Goal: Find specific page/section: Find specific page/section

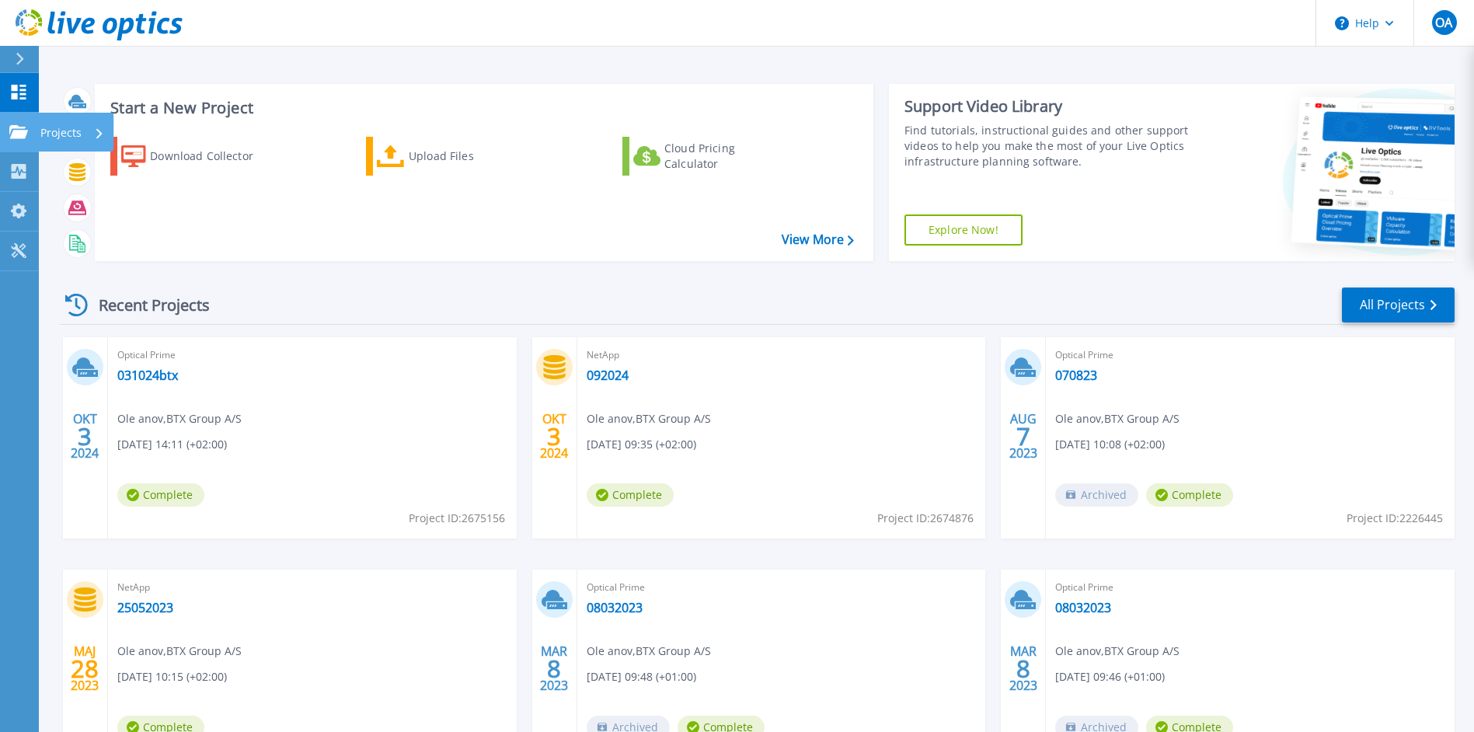
click at [14, 142] on link "Projects Projects" at bounding box center [19, 133] width 39 height 40
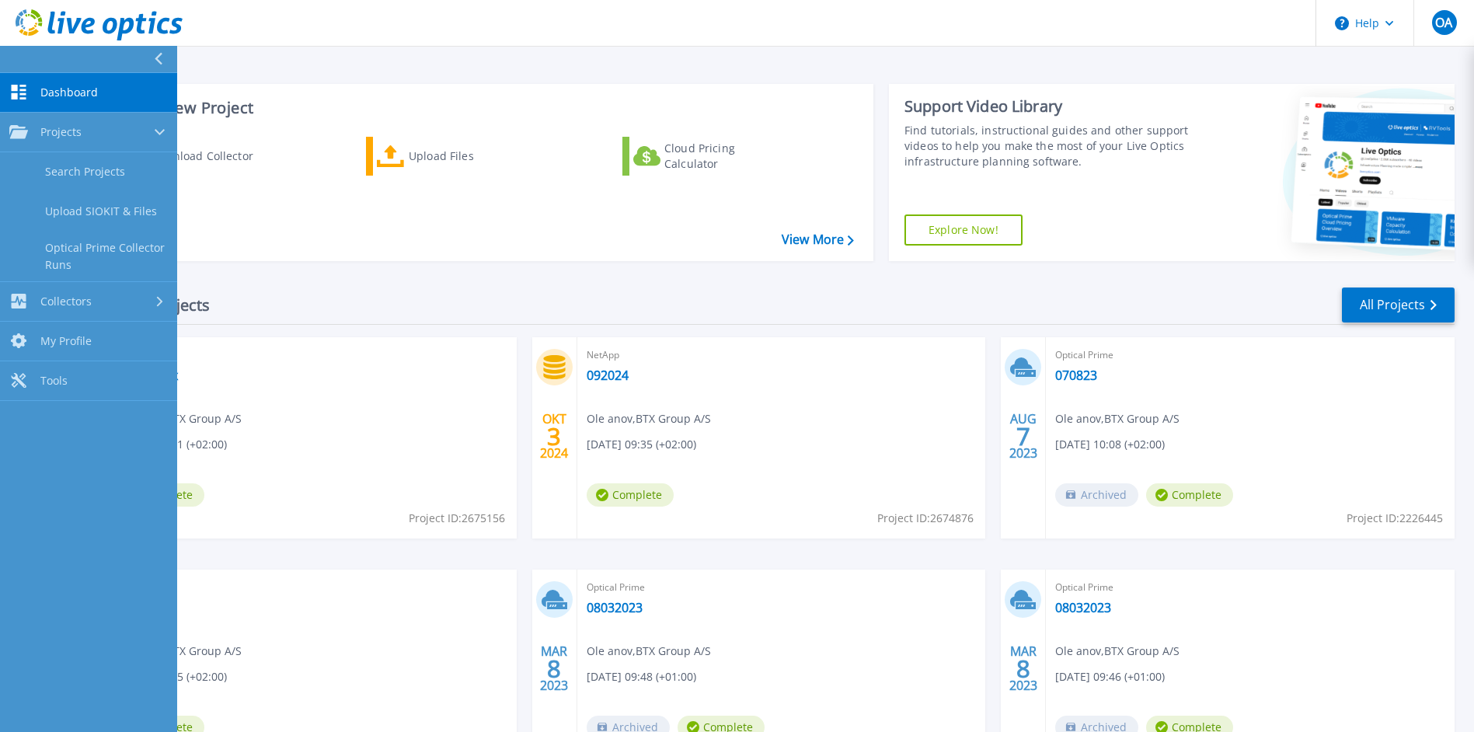
click at [336, 267] on div "Start a New Project Download Collector Upload Files Cloud Pricing Calculator Vi…" at bounding box center [757, 172] width 1395 height 202
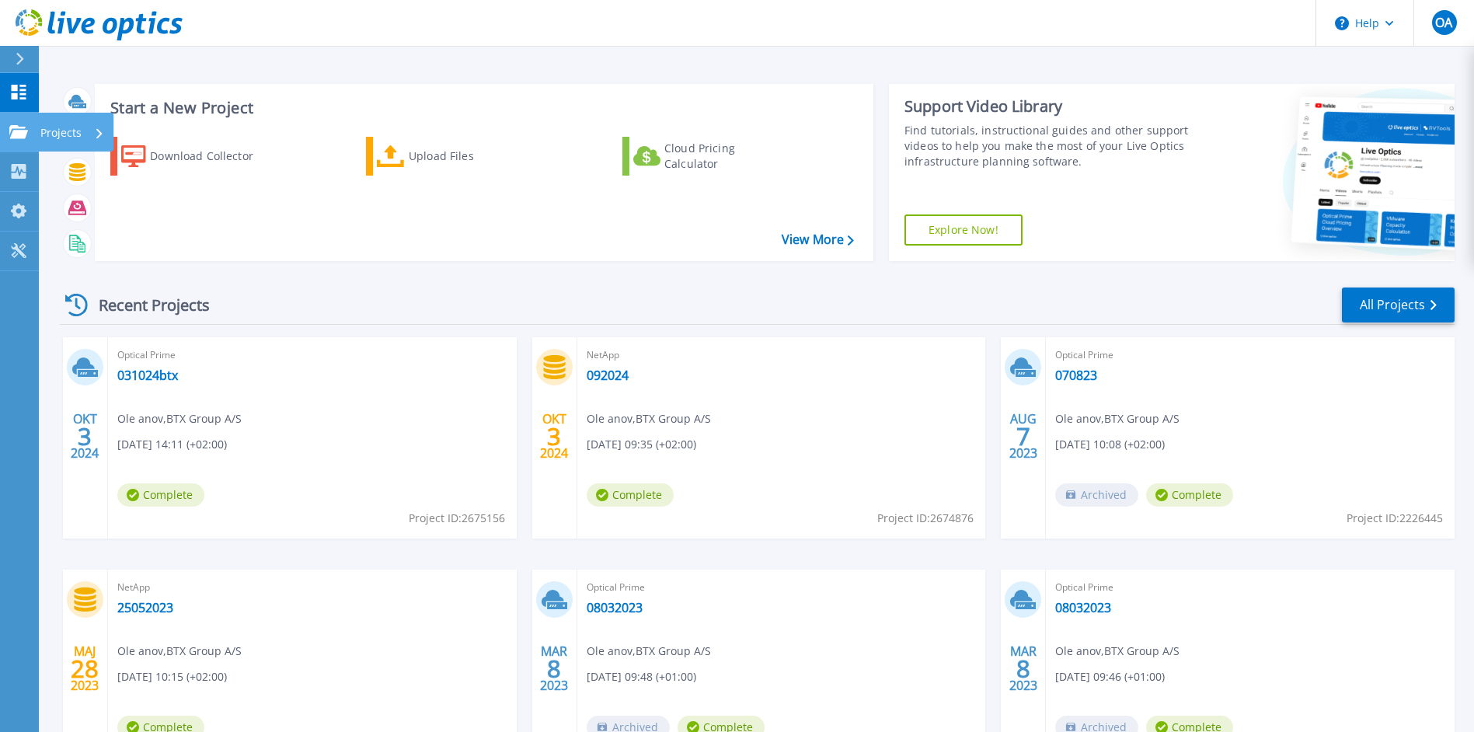
click at [0, 136] on link "Projects Projects" at bounding box center [19, 133] width 39 height 40
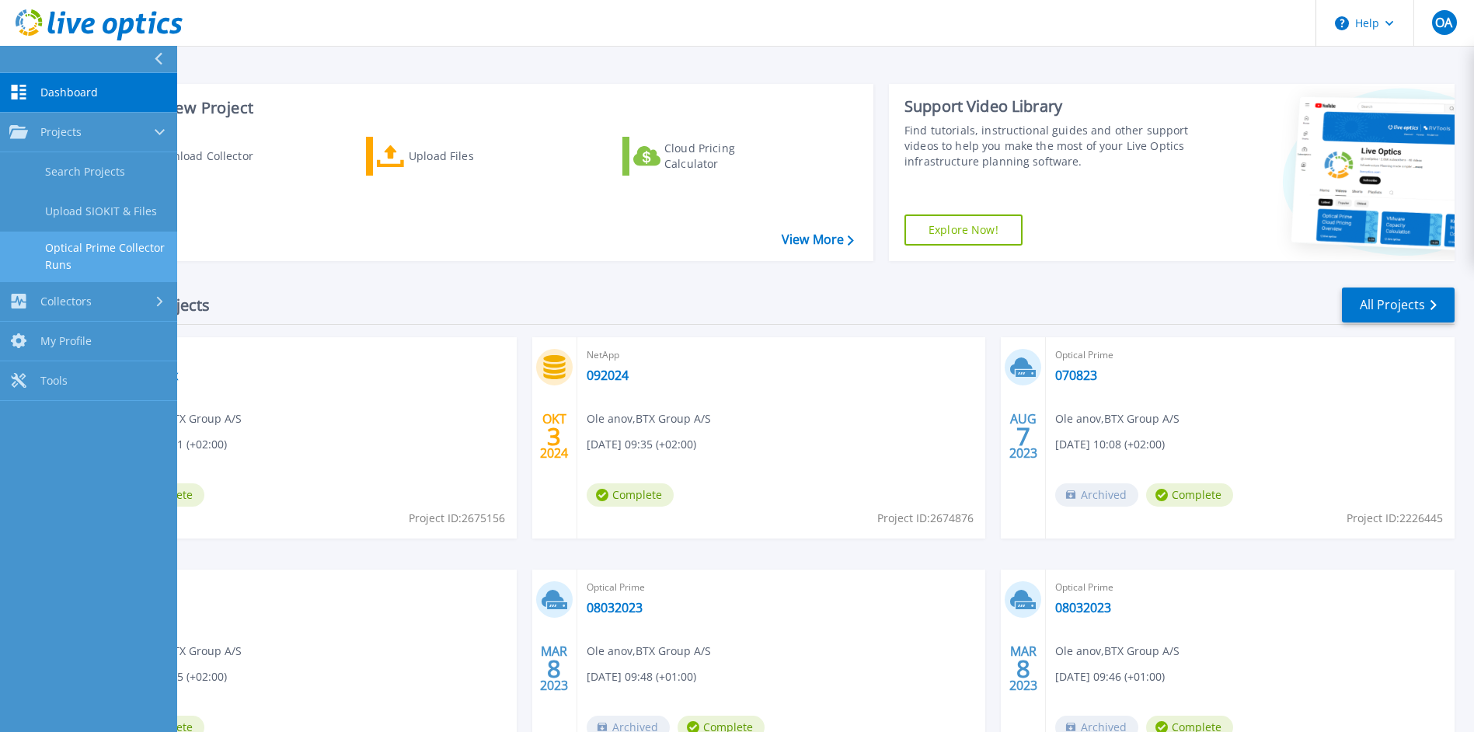
click at [58, 250] on link "Optical Prime Collector Runs" at bounding box center [88, 257] width 177 height 50
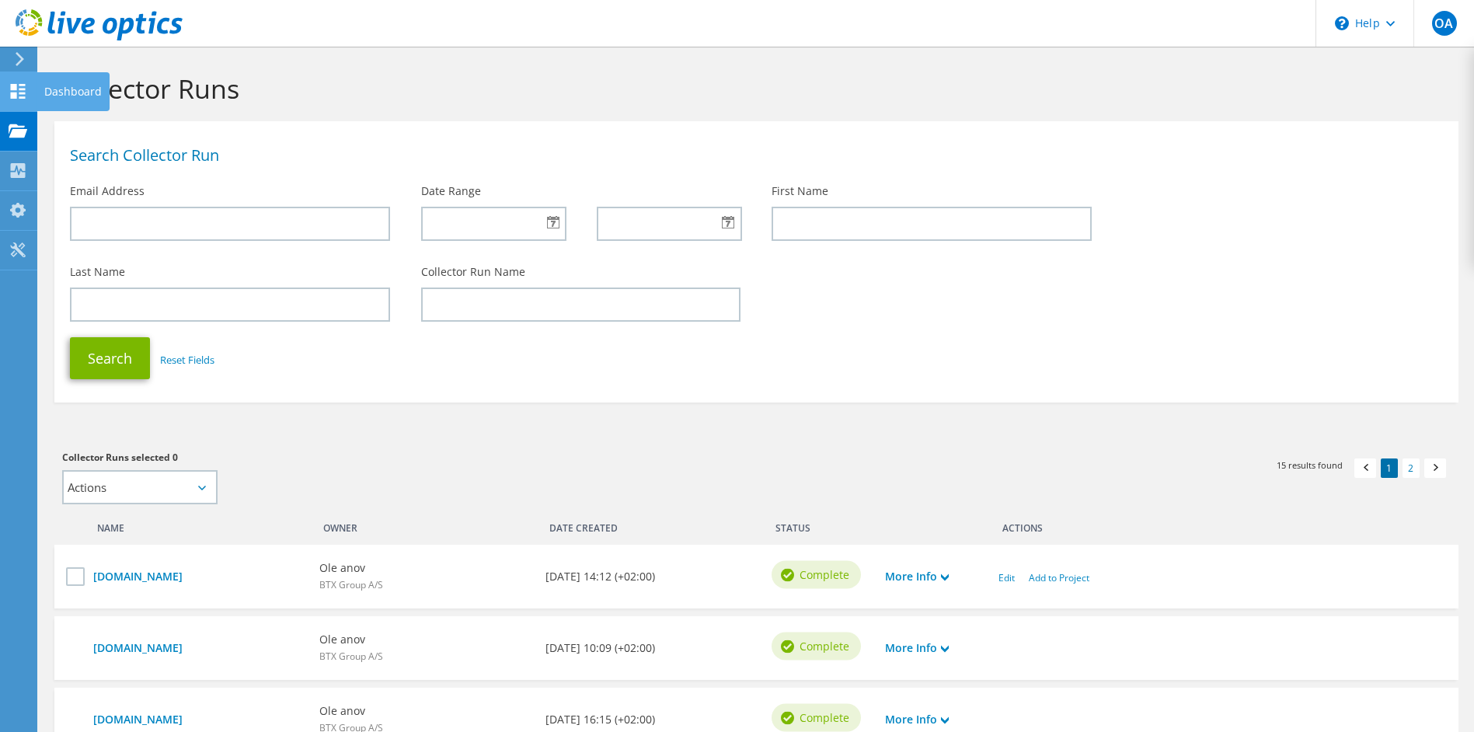
click at [16, 94] on use at bounding box center [18, 91] width 15 height 15
